Goal: Task Accomplishment & Management: Complete application form

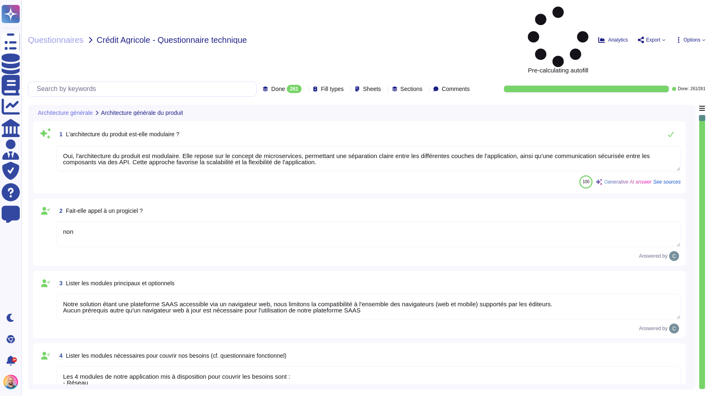
type textarea "Oui, l'architecture du produit est modulaire. Elle repose sur le concept de mic…"
type textarea "non"
type textarea "Notre solution étant une plateforme SAAS accessible via un navigateur web, nous…"
type textarea "Les 4 modules de notre application mis à disposition pour couvrir les besoins s…"
type textarea "Les modules sont de base disponible sans configuration spécifique. La base de d…"
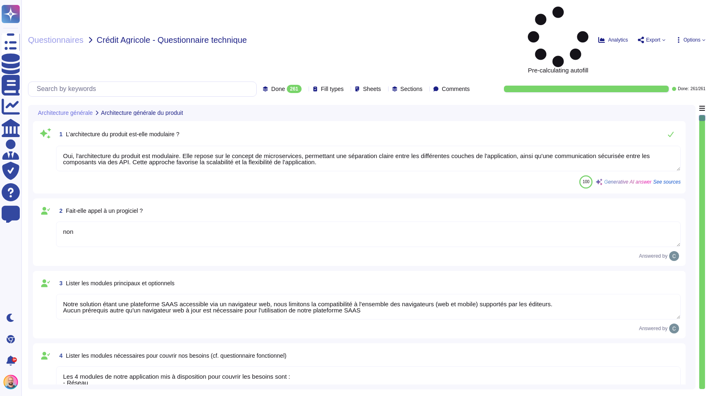
type textarea "Oui, la solution AssessFirst fait appel à des modules open source. Parmi eux, o…"
type textarea "Oui. Les données applicatives sont centralisées dans un référentiel de données …"
